Goal: Task Accomplishment & Management: Manage account settings

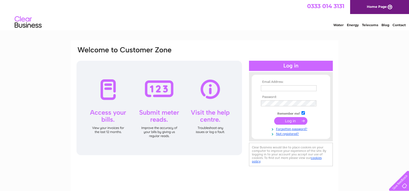
type input "sales@alfordtilesandstoves.co.uk"
click at [291, 122] on input "submit" at bounding box center [290, 121] width 33 height 8
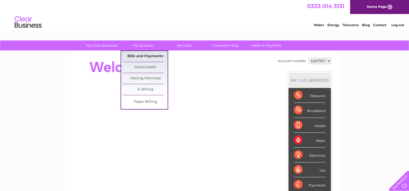
click at [143, 53] on link "Bills and Payments" at bounding box center [145, 56] width 45 height 11
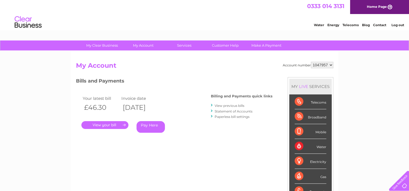
click at [112, 125] on link "." at bounding box center [104, 125] width 47 height 8
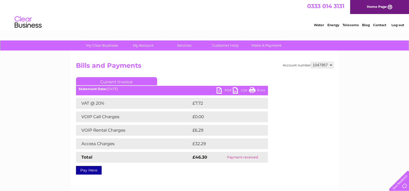
click at [219, 89] on link "PDF" at bounding box center [224, 91] width 16 height 8
